Goal: Task Accomplishment & Management: Check status

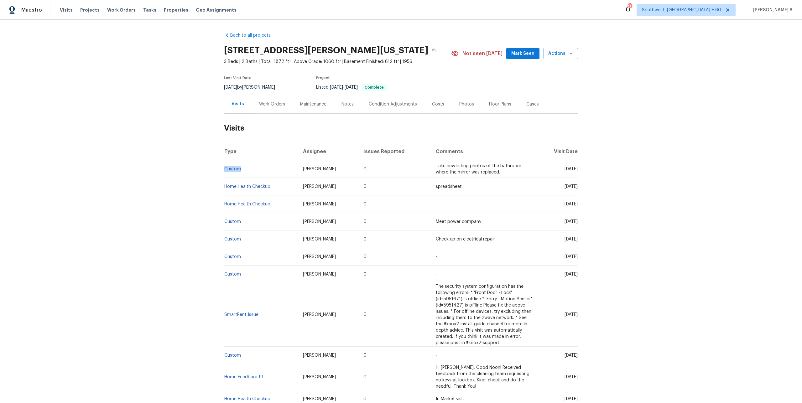
drag, startPoint x: 245, startPoint y: 170, endPoint x: 225, endPoint y: 170, distance: 20.0
click at [225, 170] on td "Custom" at bounding box center [261, 169] width 74 height 18
copy link "Custom"
click at [268, 103] on div "Work Orders" at bounding box center [272, 104] width 26 height 6
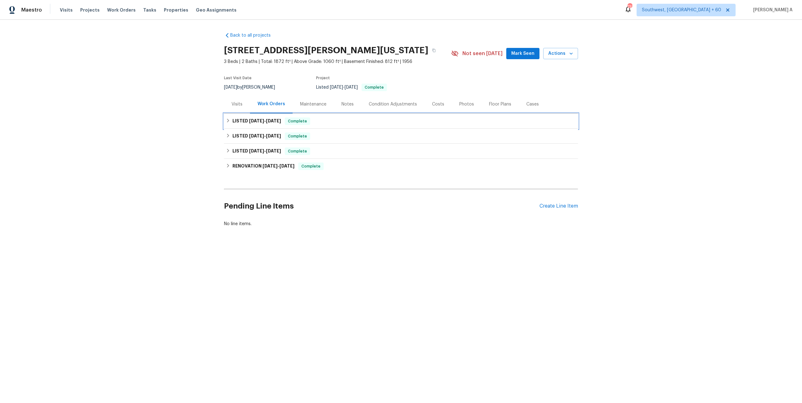
click at [261, 120] on span "9/16/25" at bounding box center [256, 121] width 15 height 4
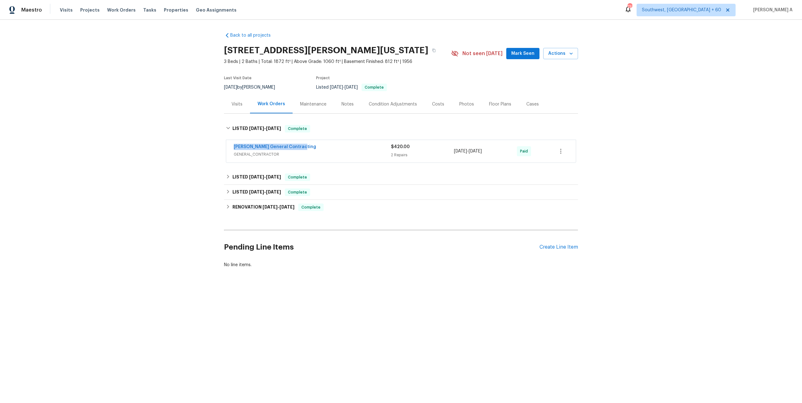
drag, startPoint x: 232, startPoint y: 147, endPoint x: 299, endPoint y: 147, distance: 66.7
click at [299, 147] on div "Nicholson General Contracting GENERAL_CONTRACTOR $420.00 2 Repairs 9/16/2025 - …" at bounding box center [400, 151] width 349 height 23
copy link "Nicholson General Contracting"
click at [319, 152] on span "GENERAL_CONTRACTOR" at bounding box center [312, 154] width 157 height 6
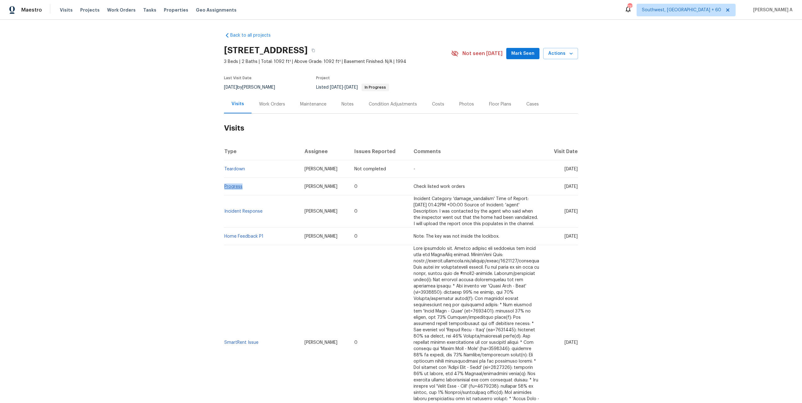
drag, startPoint x: 245, startPoint y: 186, endPoint x: 225, endPoint y: 187, distance: 20.1
click at [225, 187] on td "Progress" at bounding box center [261, 187] width 75 height 18
copy link "Progress"
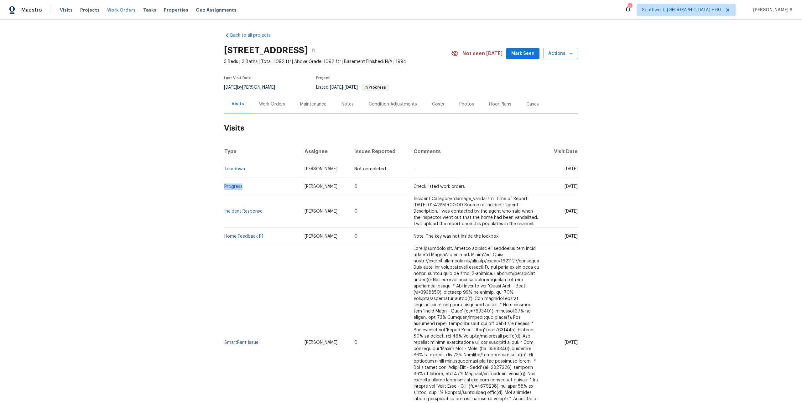
copy link "Progress"
click at [263, 105] on div "Work Orders" at bounding box center [272, 104] width 26 height 6
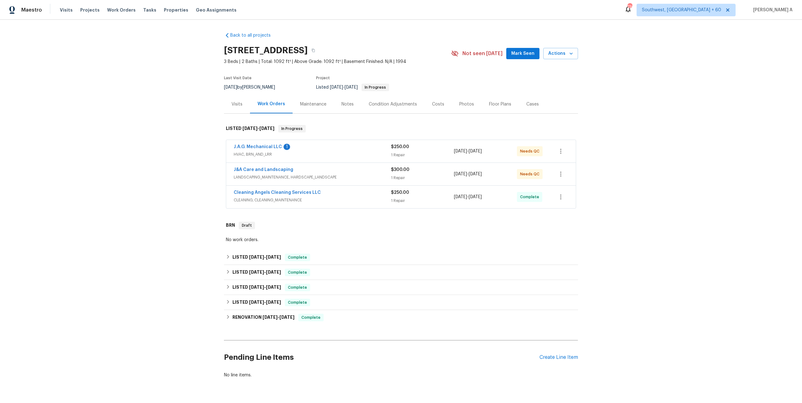
scroll to position [18, 0]
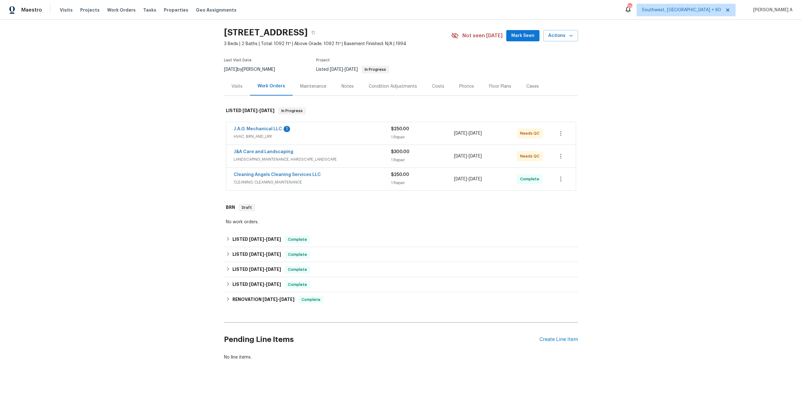
click at [261, 135] on span "HVAC, BRN_AND_LRR" at bounding box center [312, 136] width 157 height 6
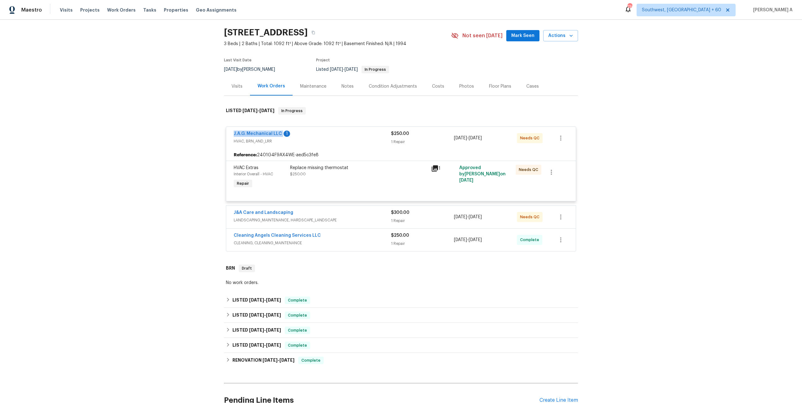
drag, startPoint x: 230, startPoint y: 135, endPoint x: 281, endPoint y: 133, distance: 51.1
click at [281, 133] on div "J.A.G. Mechanical LLC 1 HVAC, BRN_AND_LRR $250.00 1 Repair 10/9/2025 - 10/10/20…" at bounding box center [400, 138] width 349 height 23
copy link "J.A.G. Mechanical LLC"
click at [304, 134] on div "J.A.G. Mechanical LLC 1" at bounding box center [312, 135] width 157 height 8
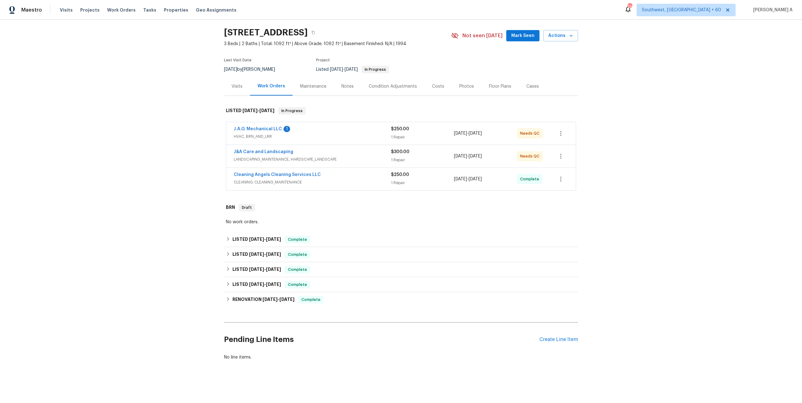
click at [245, 92] on div "Visits" at bounding box center [237, 86] width 26 height 18
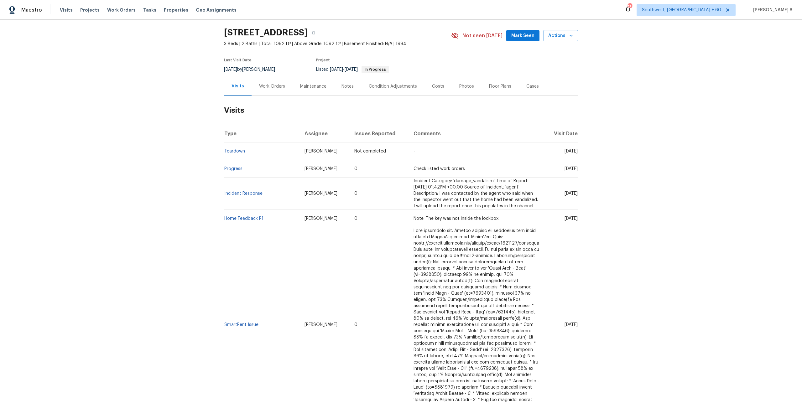
click at [270, 94] on div "Work Orders" at bounding box center [271, 86] width 41 height 18
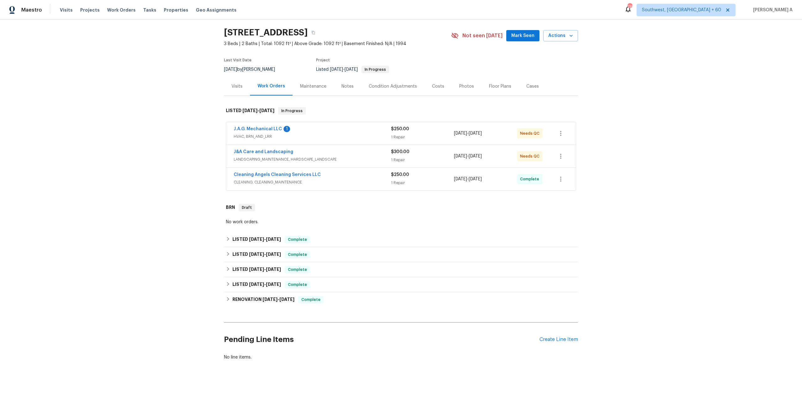
click at [238, 94] on div "Visits" at bounding box center [237, 86] width 26 height 18
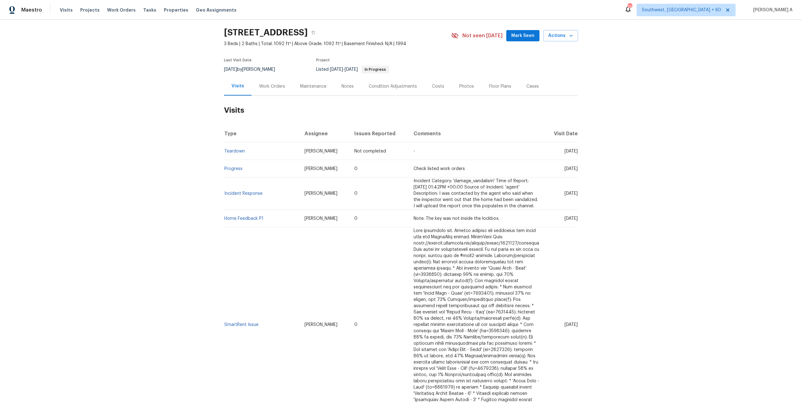
click at [262, 90] on div "Work Orders" at bounding box center [271, 86] width 41 height 18
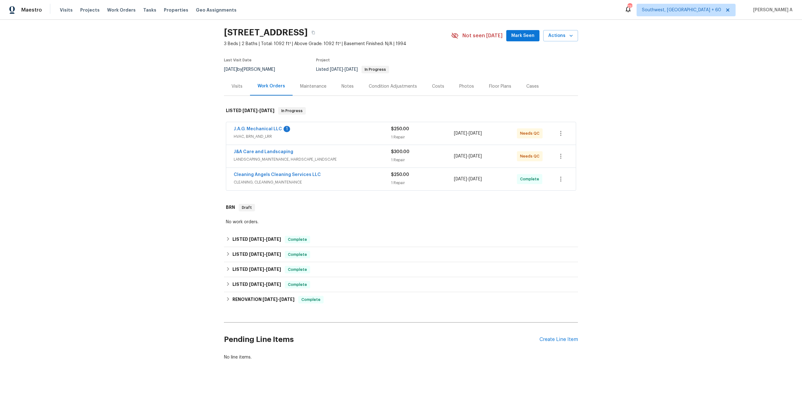
click at [240, 94] on div "Visits" at bounding box center [237, 86] width 26 height 18
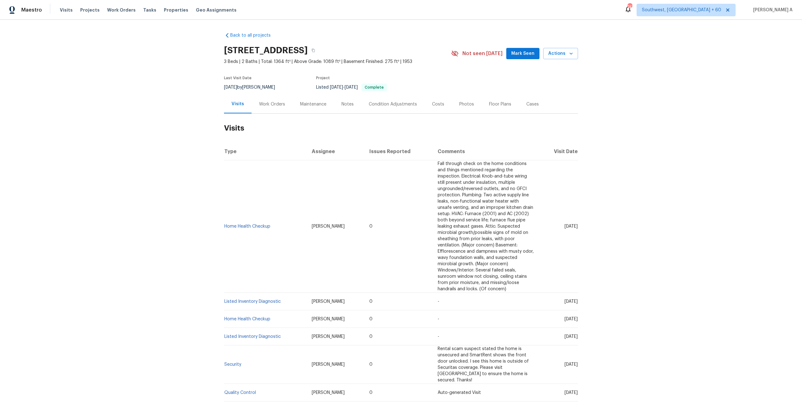
click at [262, 106] on div "Work Orders" at bounding box center [272, 104] width 26 height 6
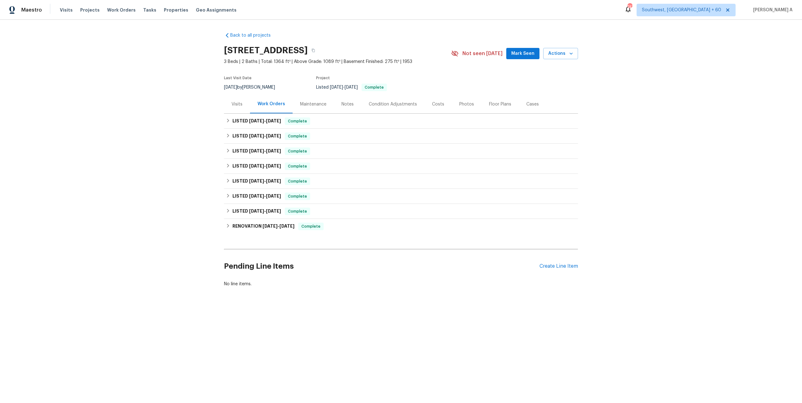
click at [240, 101] on div "Visits" at bounding box center [236, 104] width 11 height 6
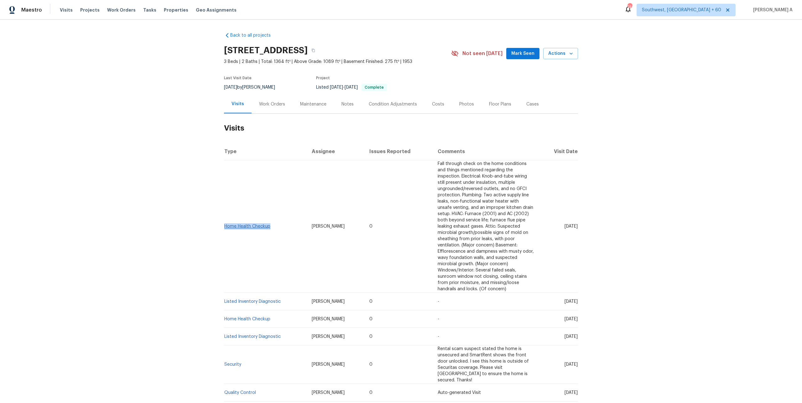
drag, startPoint x: 278, startPoint y: 224, endPoint x: 224, endPoint y: 225, distance: 53.9
click at [224, 225] on td "Home Health Checkup" at bounding box center [265, 226] width 83 height 132
copy link "Home Health Checkup"
click at [260, 107] on div "Work Orders" at bounding box center [272, 104] width 26 height 6
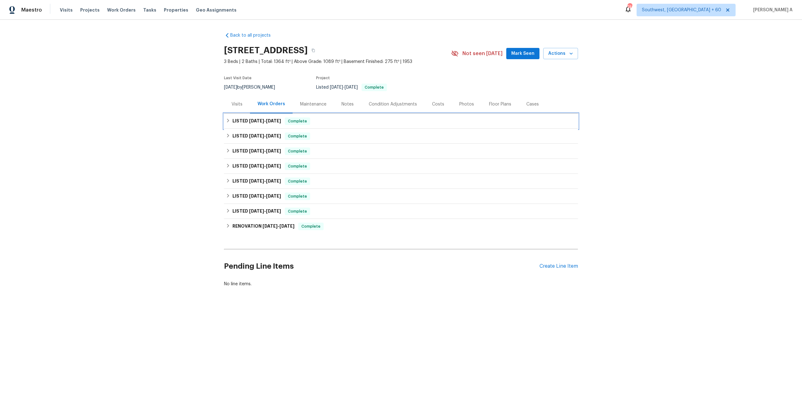
click at [261, 126] on div "LISTED 9/24/25 - 9/26/25 Complete" at bounding box center [401, 121] width 354 height 15
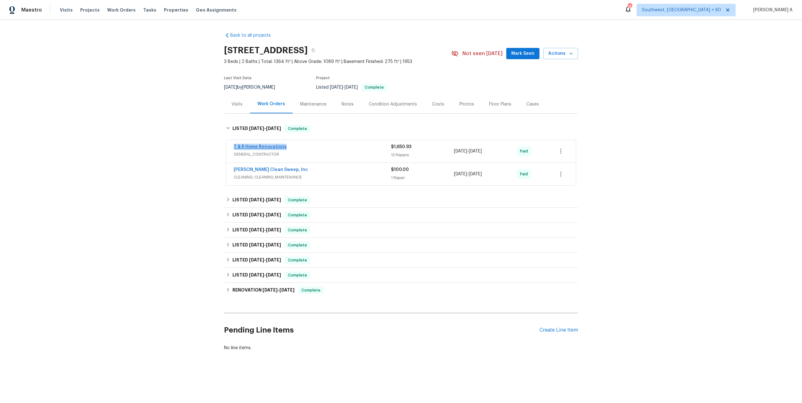
drag, startPoint x: 294, startPoint y: 150, endPoint x: 243, endPoint y: 149, distance: 51.0
click at [235, 149] on div "T & R Home Renovations" at bounding box center [312, 148] width 157 height 8
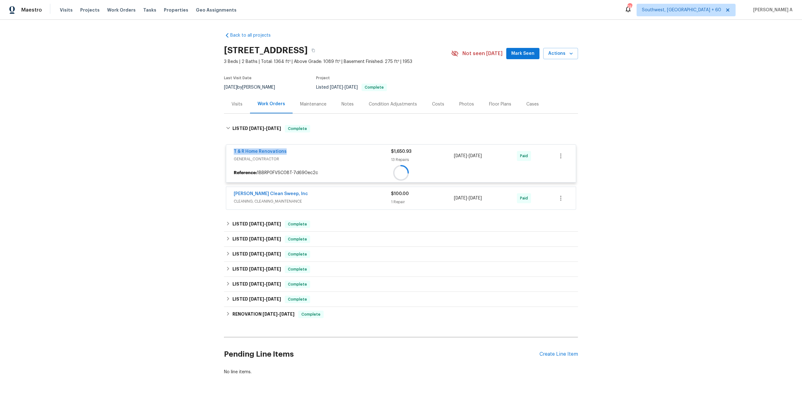
copy link "T & R Home Renovations"
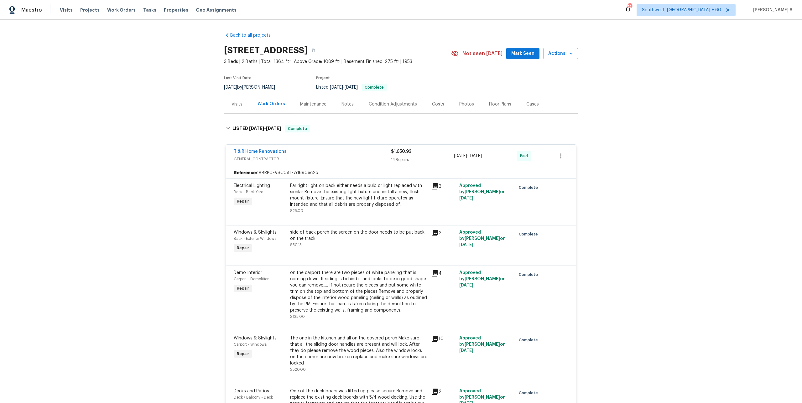
click at [314, 159] on span "GENERAL_CONTRACTOR" at bounding box center [312, 159] width 157 height 6
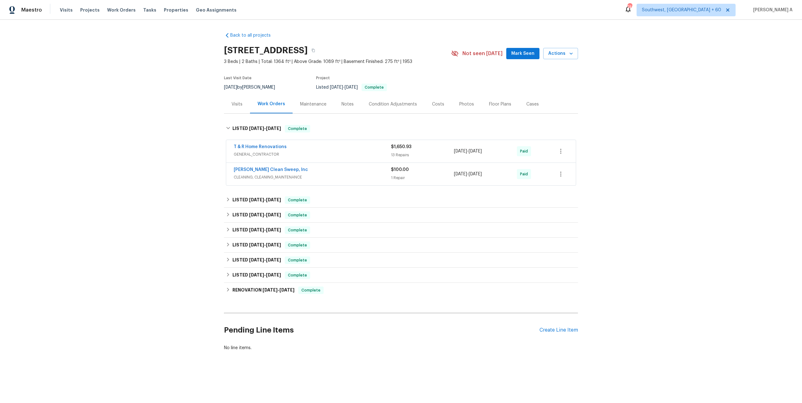
click at [237, 104] on div "Visits" at bounding box center [236, 104] width 11 height 6
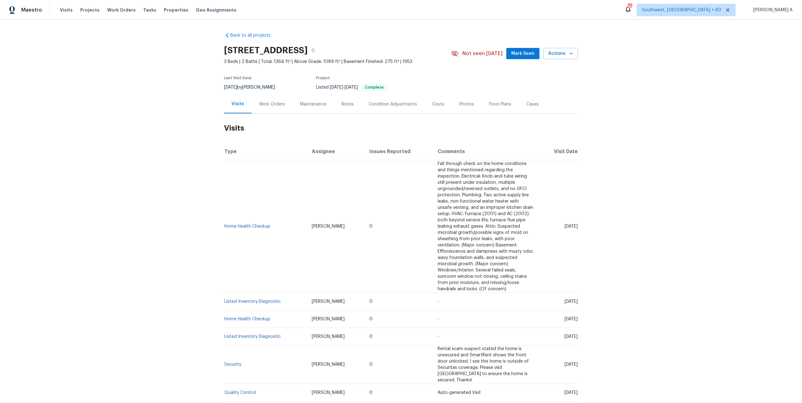
click at [278, 105] on div "Work Orders" at bounding box center [272, 104] width 26 height 6
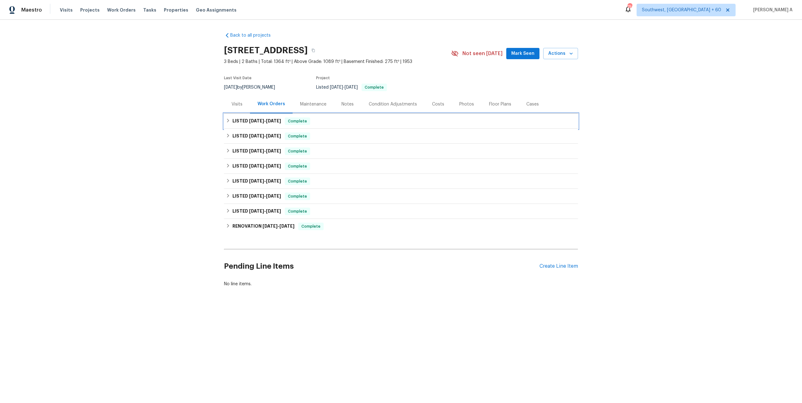
click at [281, 117] on h6 "LISTED [DATE] - [DATE]" at bounding box center [256, 121] width 49 height 8
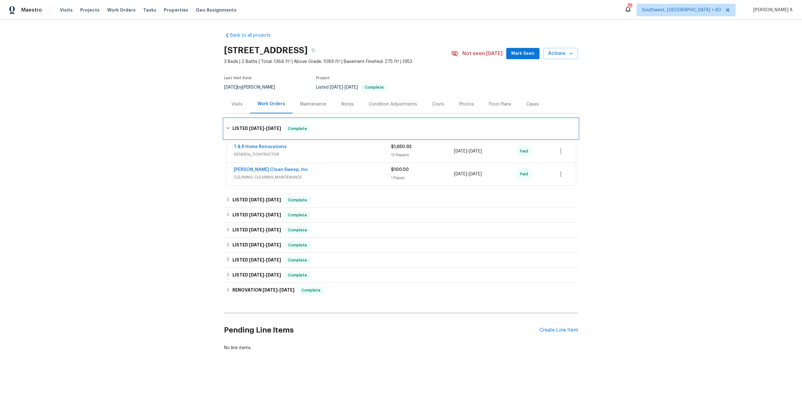
click at [290, 131] on span "Complete" at bounding box center [297, 129] width 24 height 6
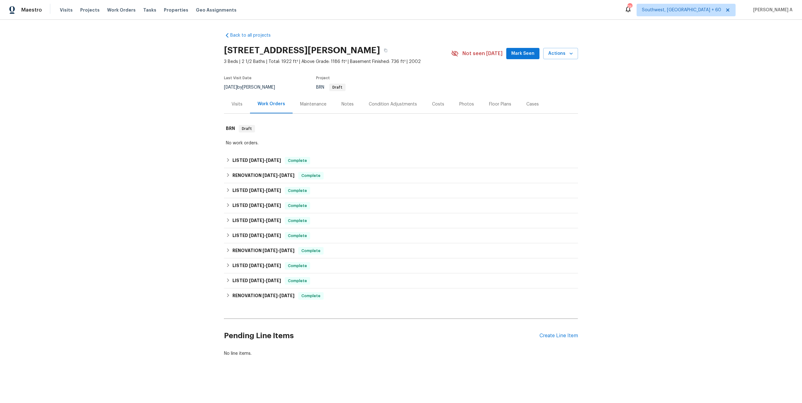
click at [236, 101] on div "Visits" at bounding box center [236, 104] width 11 height 6
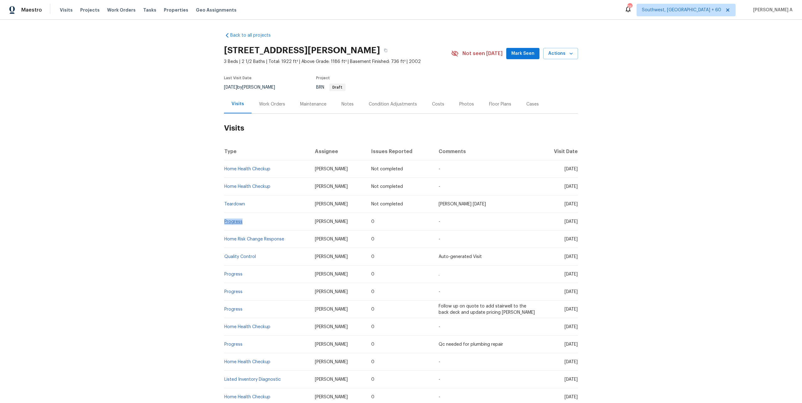
drag, startPoint x: 249, startPoint y: 224, endPoint x: 225, endPoint y: 223, distance: 24.1
click at [225, 223] on td "Progress" at bounding box center [267, 222] width 86 height 18
copy link "Progress"
click at [268, 108] on div "Work Orders" at bounding box center [271, 104] width 41 height 18
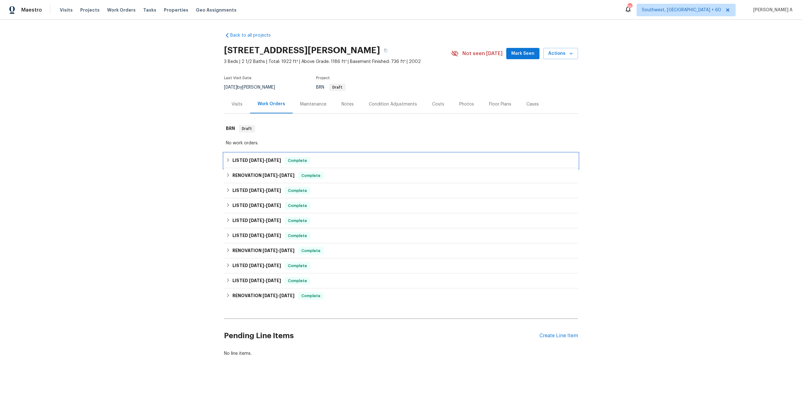
click at [280, 161] on span "9/24/25" at bounding box center [273, 160] width 15 height 4
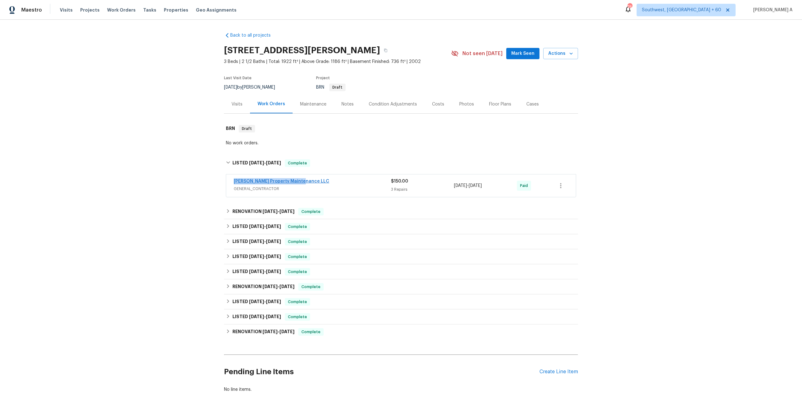
drag, startPoint x: 308, startPoint y: 183, endPoint x: 235, endPoint y: 183, distance: 73.3
click at [235, 183] on div "Glen Property Maintenance LLC" at bounding box center [312, 182] width 157 height 8
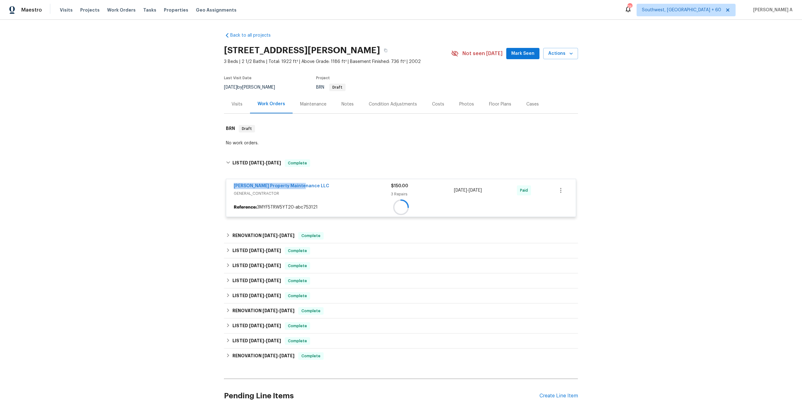
copy link "Glen Property Maintenance LLC"
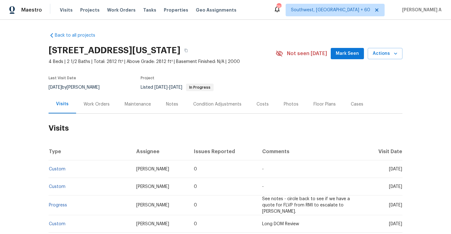
click at [95, 118] on h2 "Visits" at bounding box center [226, 128] width 354 height 29
click at [95, 110] on div "Work Orders" at bounding box center [96, 104] width 41 height 18
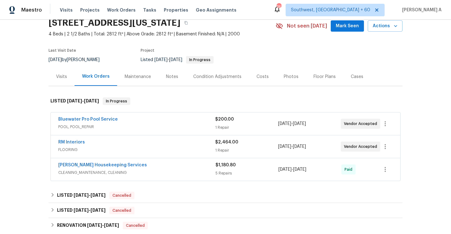
scroll to position [37, 0]
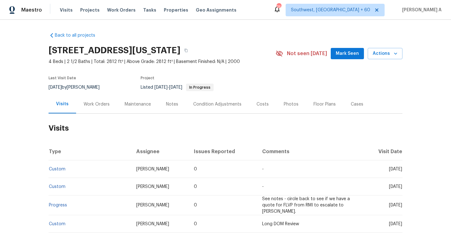
click at [101, 111] on div "Work Orders" at bounding box center [96, 104] width 41 height 18
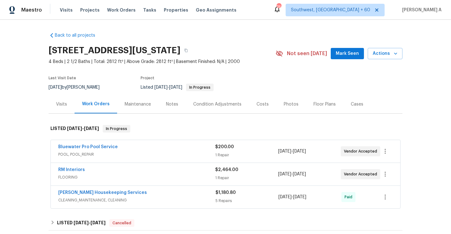
click at [57, 104] on div "Visits" at bounding box center [61, 104] width 11 height 6
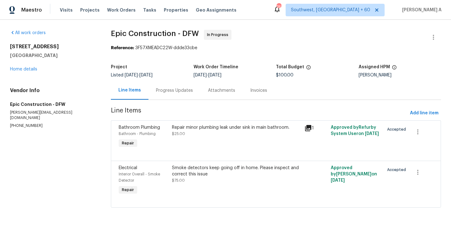
click at [164, 94] on div "Progress Updates" at bounding box center [174, 90] width 52 height 18
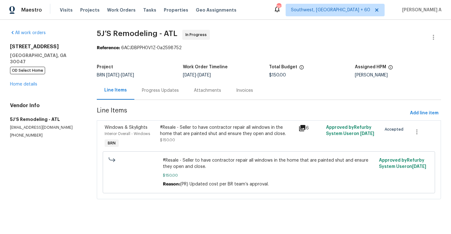
click at [168, 90] on div "Progress Updates" at bounding box center [160, 90] width 37 height 6
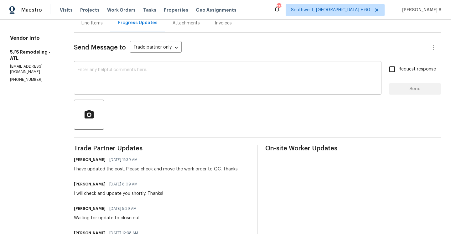
scroll to position [53, 0]
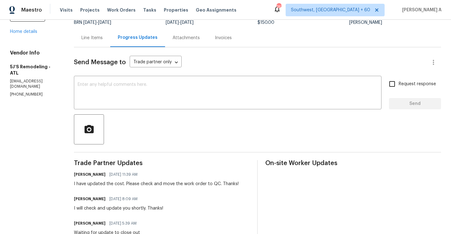
click at [87, 45] on div "Line Items" at bounding box center [92, 37] width 36 height 18
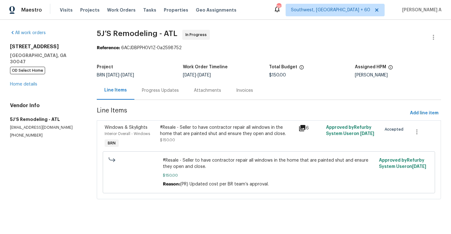
click at [206, 131] on div "#Resale - Seller to have contractor repair all windows in the home that are pai…" at bounding box center [227, 130] width 135 height 13
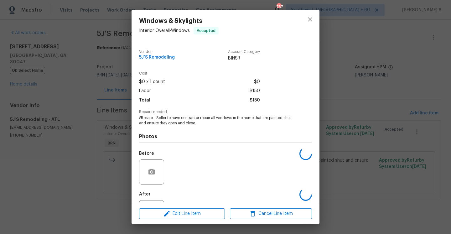
scroll to position [28, 0]
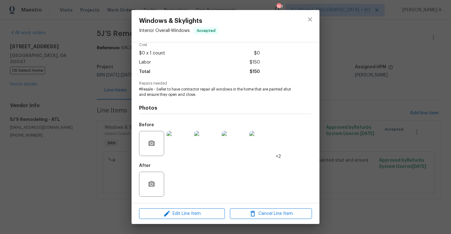
click at [181, 150] on img at bounding box center [179, 143] width 25 height 25
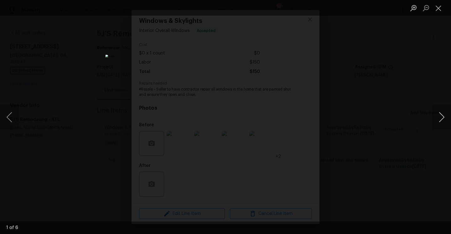
click at [441, 120] on button "Next image" at bounding box center [441, 117] width 19 height 25
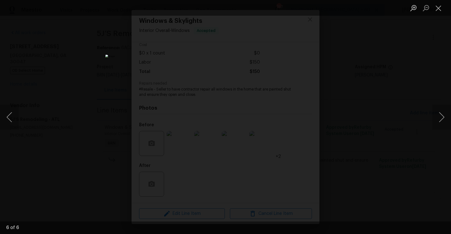
click at [410, 101] on div "Lightbox" at bounding box center [225, 117] width 451 height 234
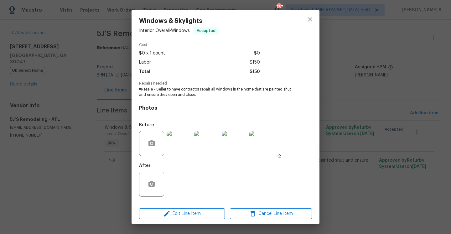
click at [378, 118] on div "Windows & Skylights Interior Overall - Windows Accepted Vendor 5J’S Remodeling …" at bounding box center [225, 117] width 451 height 234
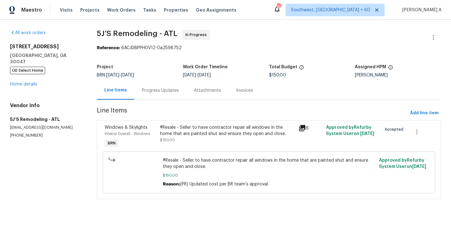
click at [168, 94] on div "Progress Updates" at bounding box center [160, 90] width 52 height 18
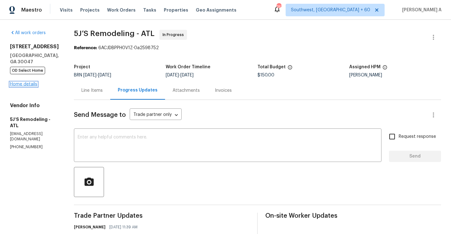
click at [28, 83] on link "Home details" at bounding box center [23, 84] width 27 height 4
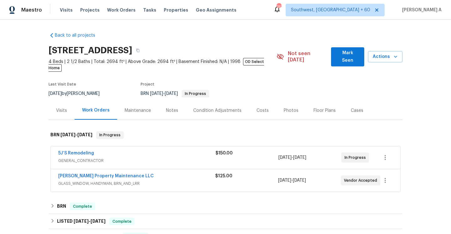
click at [176, 180] on span "GLASS_WINDOW, HANDYMAN, BRN_AND_LRR" at bounding box center [136, 183] width 157 height 6
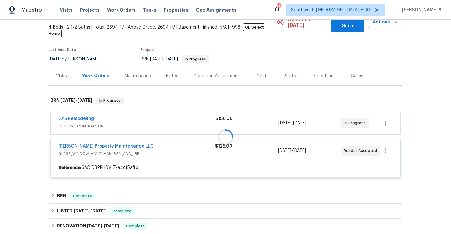
scroll to position [49, 0]
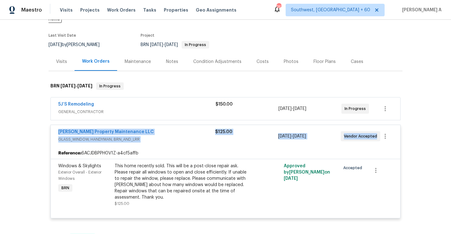
drag, startPoint x: 56, startPoint y: 126, endPoint x: 374, endPoint y: 129, distance: 317.8
click at [374, 129] on div "Glen Property Maintenance LLC GLASS_WINDOW, HANDYMAN, BRN_AND_LRR $125.00 10/10…" at bounding box center [225, 136] width 349 height 23
copy div "Glen Property Maintenance LLC GLASS_WINDOW, HANDYMAN, BRN_AND_LRR $125.00 10/10…"
